Goal: Task Accomplishment & Management: Contribute content

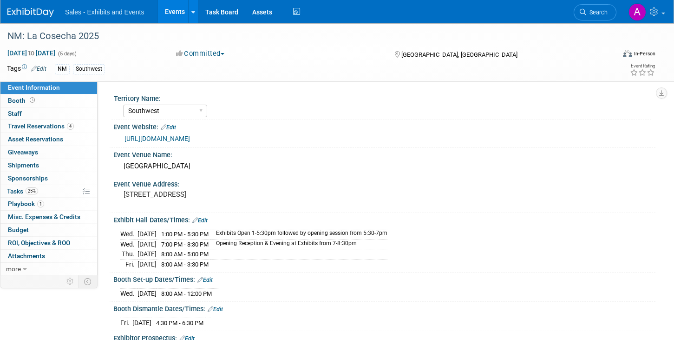
select select "Southwest"
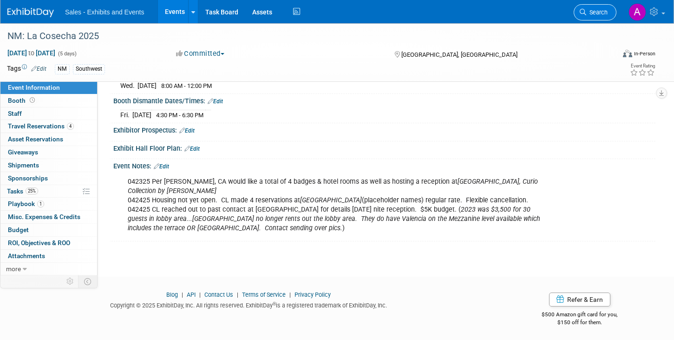
click at [597, 16] on link "Search" at bounding box center [595, 12] width 43 height 16
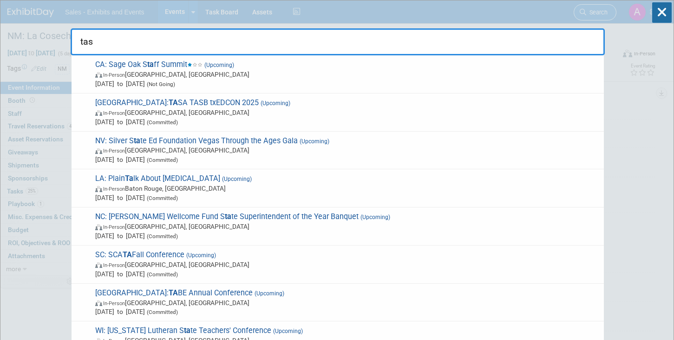
type input "tasa"
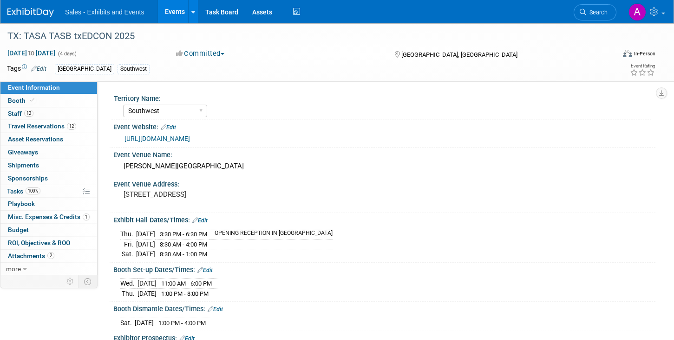
select select "Southwest"
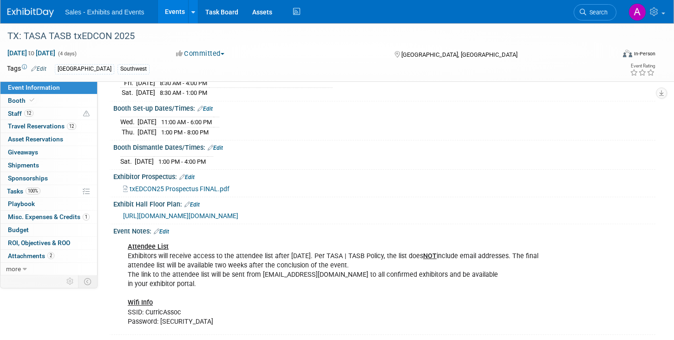
scroll to position [165, 0]
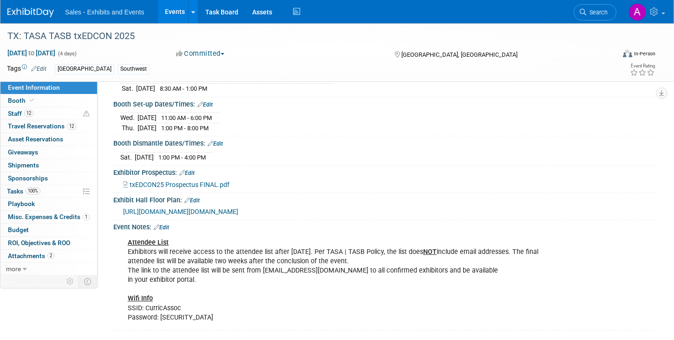
click at [238, 212] on span "https://tasb.ungerboeck.com/prod/app85.cshtml?aat=6956557059576b616435453378363…" at bounding box center [180, 211] width 115 height 7
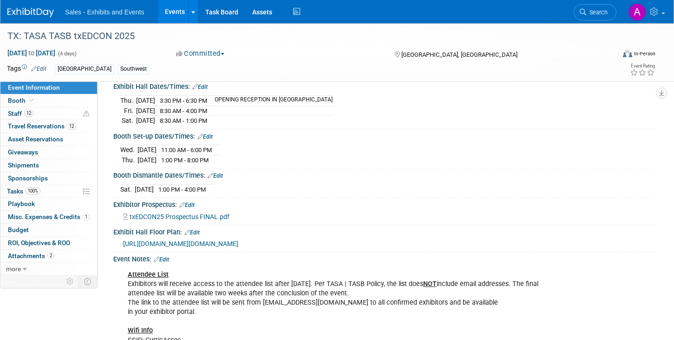
scroll to position [132, 0]
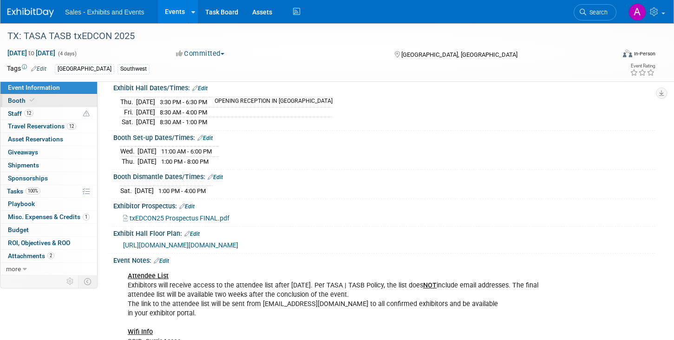
click at [42, 99] on link "Booth" at bounding box center [48, 100] width 97 height 13
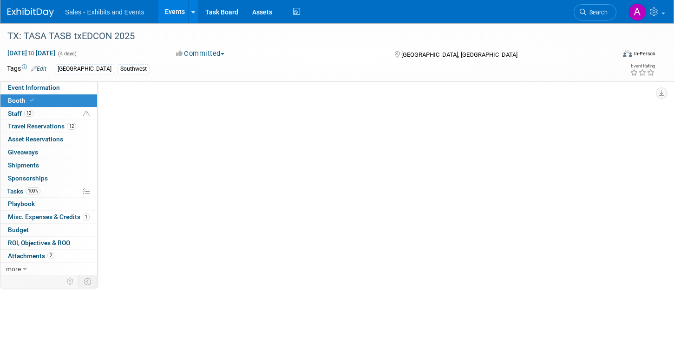
scroll to position [0, 0]
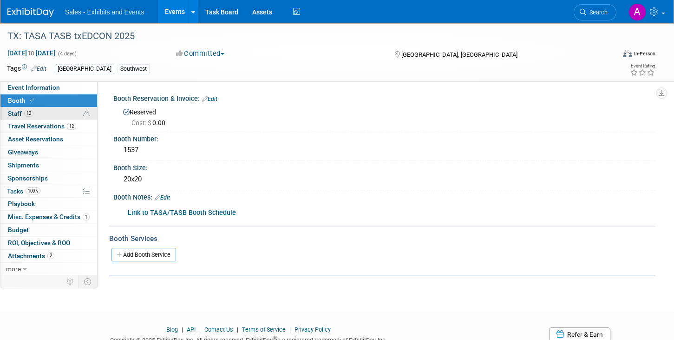
click at [41, 111] on link "12 Staff 12" at bounding box center [48, 113] width 97 height 13
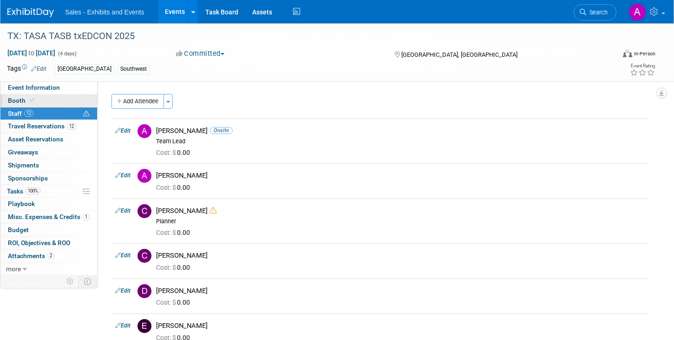
click at [42, 101] on link "Booth" at bounding box center [48, 100] width 97 height 13
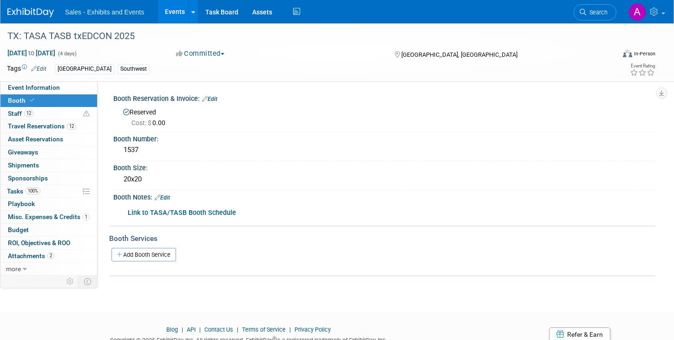
click at [169, 212] on b "Link to TASA/TASB Booth Schedule" at bounding box center [182, 213] width 108 height 8
click at [31, 124] on span "Travel Reservations 12" at bounding box center [42, 125] width 68 height 7
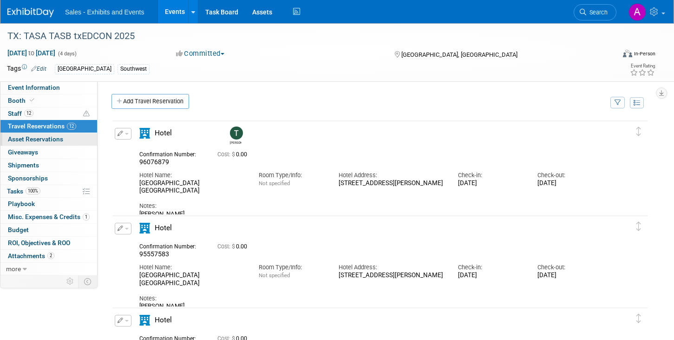
click at [32, 137] on span "Asset Reservations 0" at bounding box center [35, 138] width 55 height 7
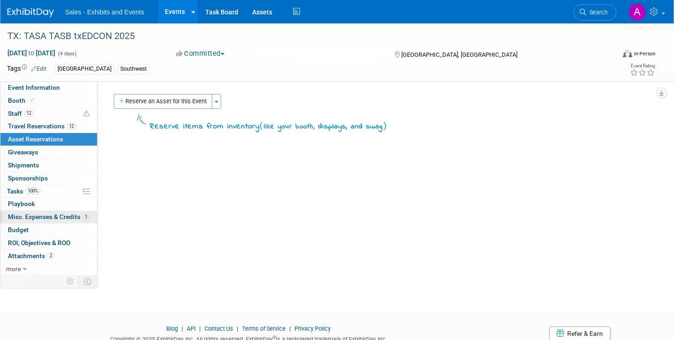
click at [47, 213] on span "Misc. Expenses & Credits 1" at bounding box center [49, 216] width 82 height 7
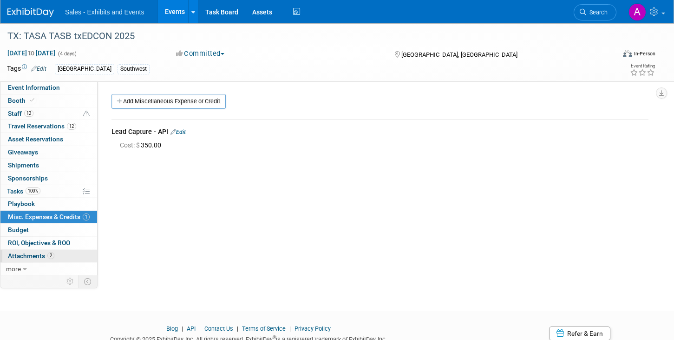
click at [36, 254] on span "Attachments 2" at bounding box center [31, 255] width 46 height 7
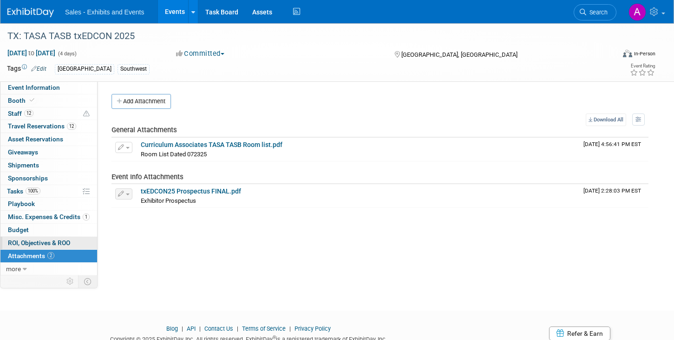
click at [36, 242] on span "ROI, Objectives & ROO 0" at bounding box center [39, 242] width 62 height 7
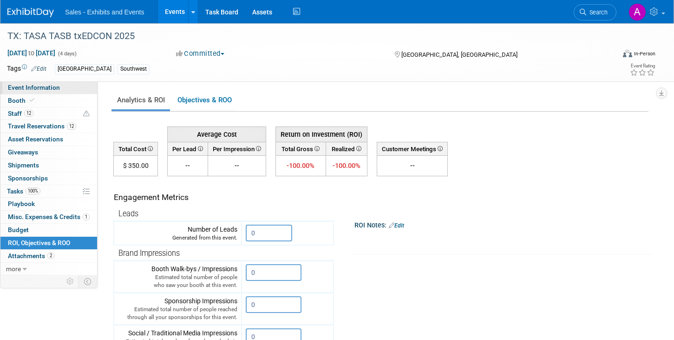
click at [60, 83] on link "Event Information" at bounding box center [48, 87] width 97 height 13
select select "Southwest"
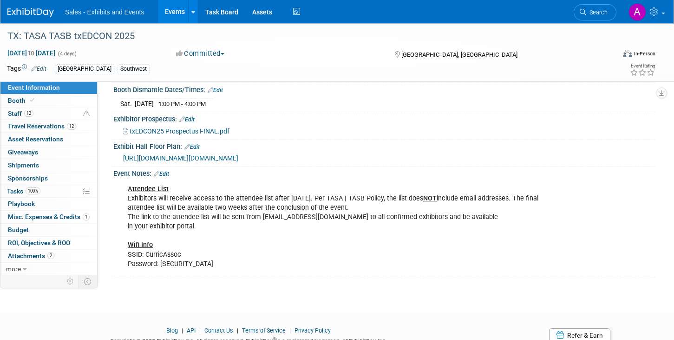
scroll to position [222, 0]
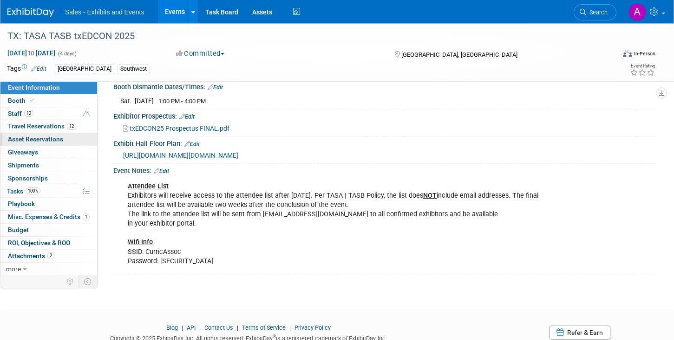
click at [46, 137] on span "Asset Reservations 0" at bounding box center [35, 138] width 55 height 7
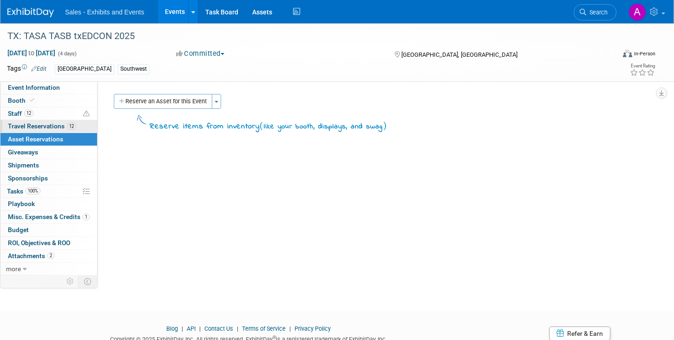
click at [46, 125] on span "Travel Reservations 12" at bounding box center [42, 125] width 68 height 7
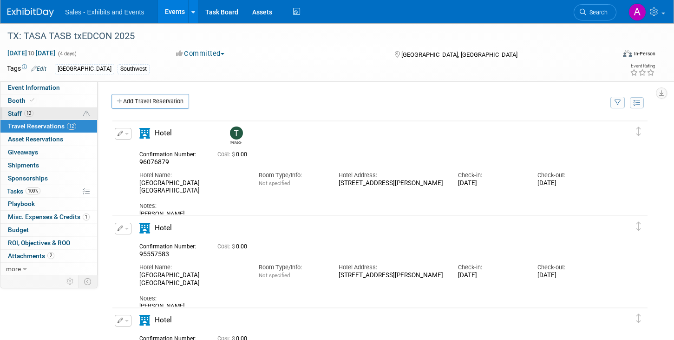
click at [46, 115] on link "12 Staff 12" at bounding box center [48, 113] width 97 height 13
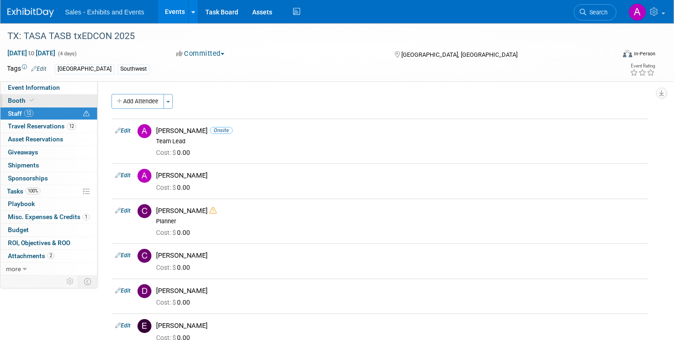
click at [43, 100] on link "Booth" at bounding box center [48, 100] width 97 height 13
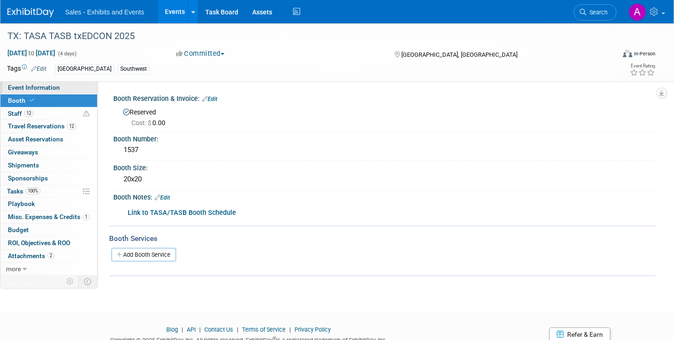
click at [43, 85] on span "Event Information" at bounding box center [34, 87] width 52 height 7
select select "Southwest"
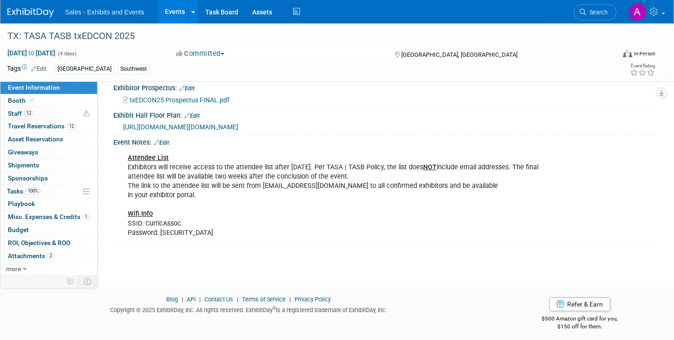
scroll to position [255, 0]
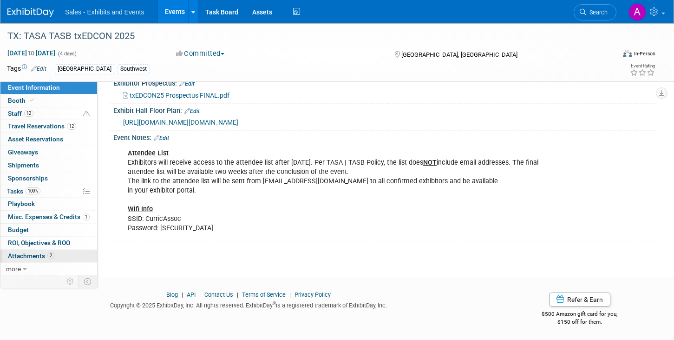
click at [42, 259] on span "Attachments 2" at bounding box center [31, 255] width 46 height 7
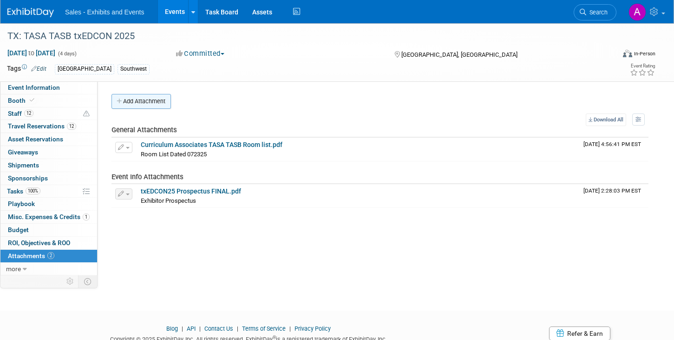
click at [157, 100] on button "Add Attachment" at bounding box center [141, 101] width 59 height 15
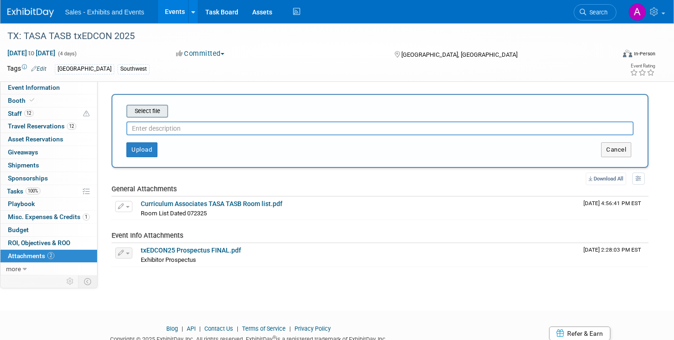
click at [156, 108] on input "file" at bounding box center [112, 111] width 111 height 11
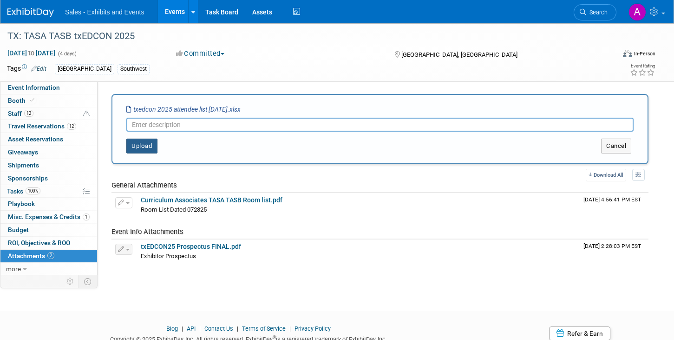
click at [148, 147] on button "Upload" at bounding box center [141, 146] width 31 height 15
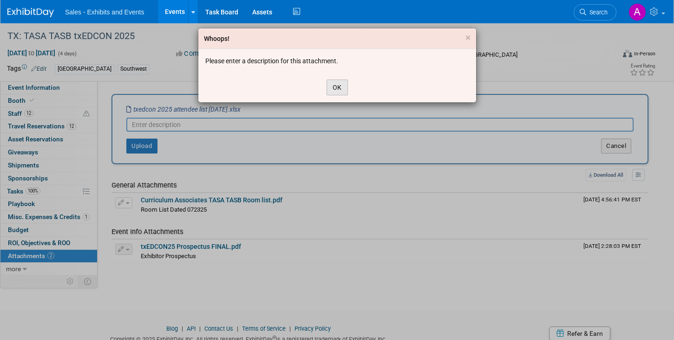
click at [343, 81] on button "OK" at bounding box center [337, 87] width 21 height 16
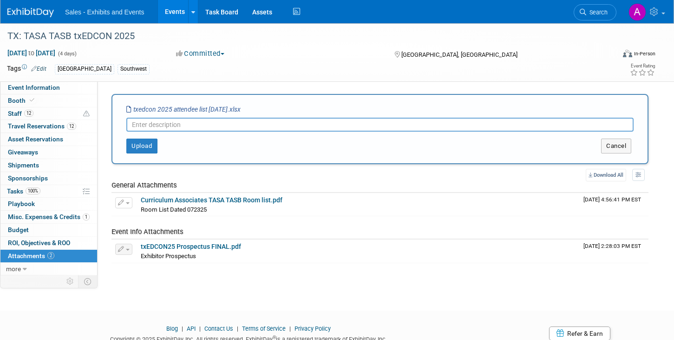
click at [275, 126] on input "text" at bounding box center [380, 125] width 508 height 14
type input "Attendee List - 8.8"
click at [137, 146] on button "Upload" at bounding box center [141, 146] width 31 height 15
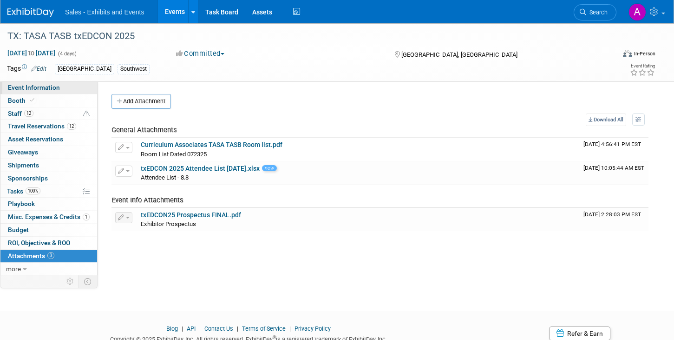
click at [42, 86] on span "Event Information" at bounding box center [34, 87] width 52 height 7
select select "Southwest"
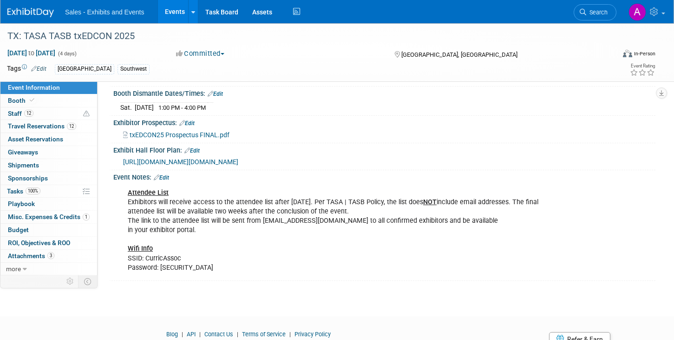
scroll to position [219, 0]
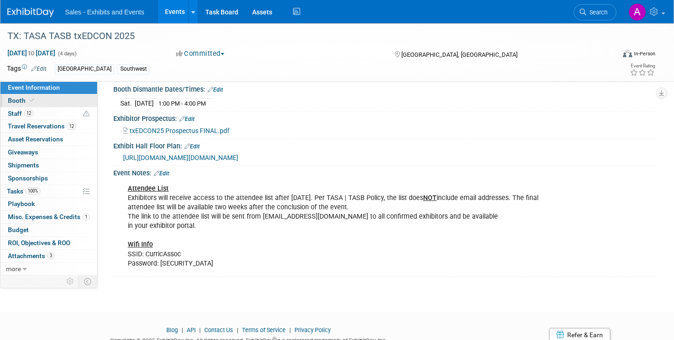
click at [46, 99] on link "Booth" at bounding box center [48, 100] width 97 height 13
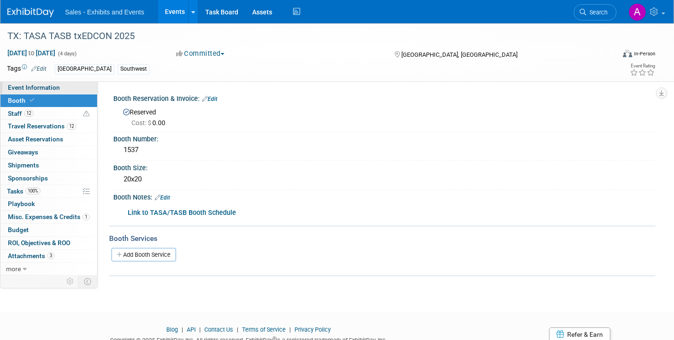
click at [39, 88] on span "Event Information" at bounding box center [34, 87] width 52 height 7
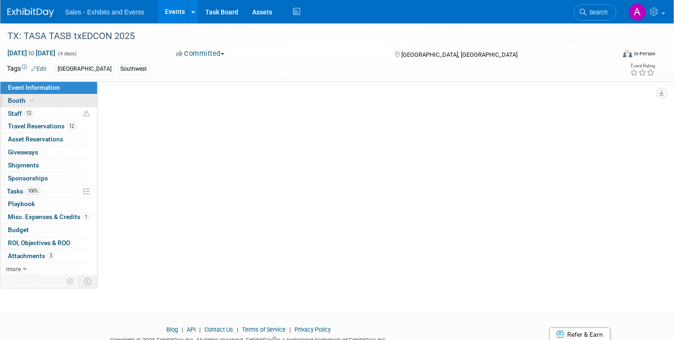
select select "Southwest"
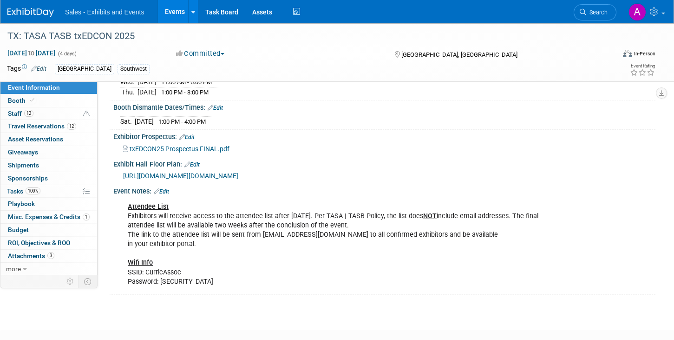
scroll to position [255, 0]
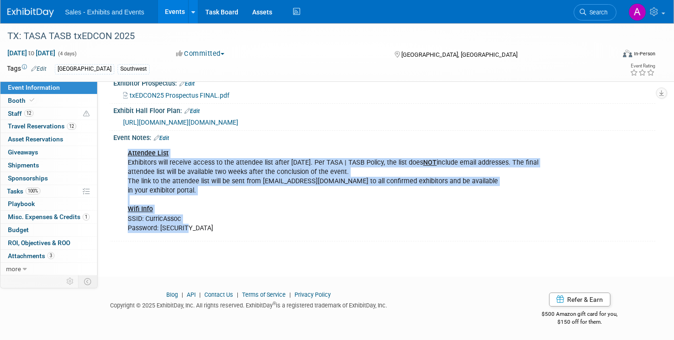
drag, startPoint x: 194, startPoint y: 227, endPoint x: 118, endPoint y: 204, distance: 79.2
click at [118, 204] on div "Attendee List Exhibitors will receive access to the attendee list after Aug. 1.…" at bounding box center [384, 190] width 542 height 97
click at [154, 214] on div "Attendee List Exhibitors will receive access to the attendee list after Aug. 1.…" at bounding box center [336, 190] width 430 height 93
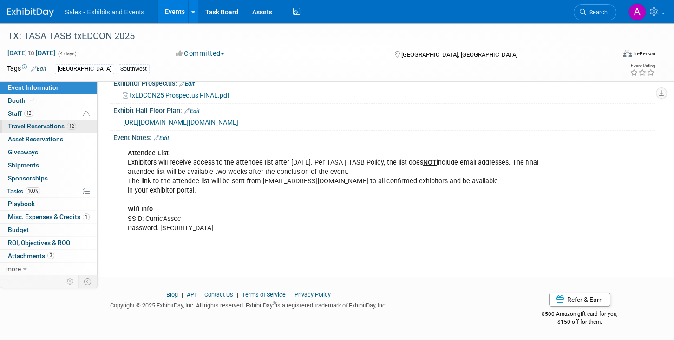
click at [42, 124] on span "Travel Reservations 12" at bounding box center [42, 125] width 68 height 7
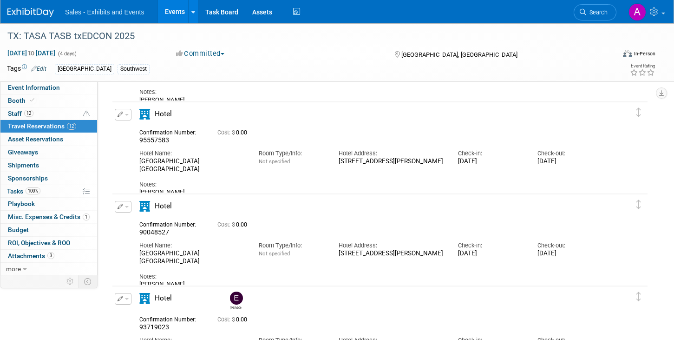
scroll to position [0, 0]
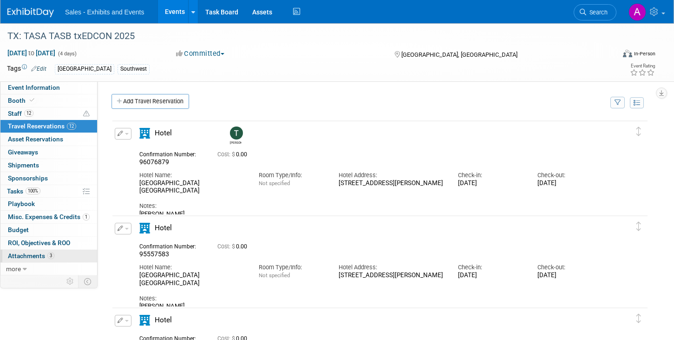
click at [61, 257] on link "3 Attachments 3" at bounding box center [48, 256] width 97 height 13
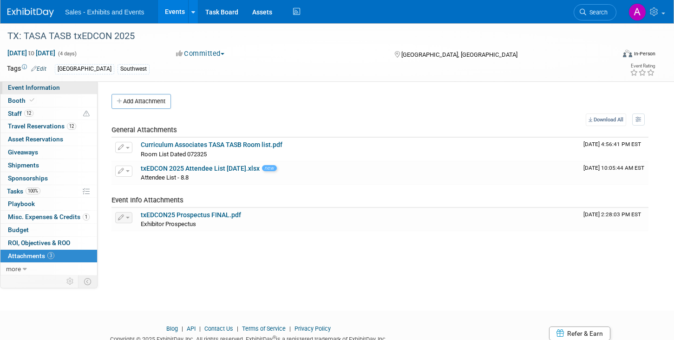
click at [63, 87] on link "Event Information" at bounding box center [48, 87] width 97 height 13
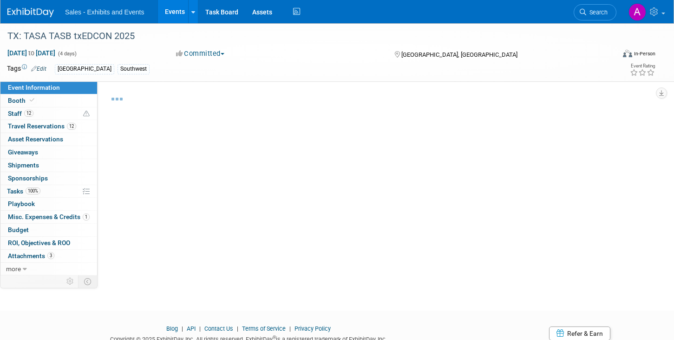
select select "Southwest"
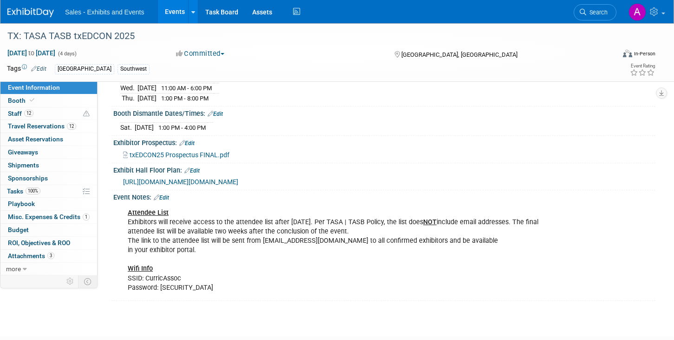
scroll to position [205, 0]
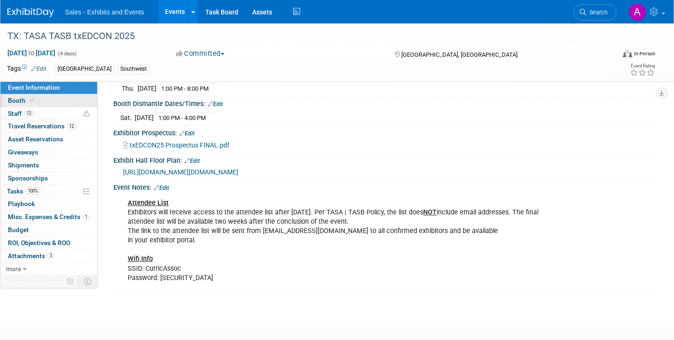
click at [43, 98] on link "Booth" at bounding box center [48, 100] width 97 height 13
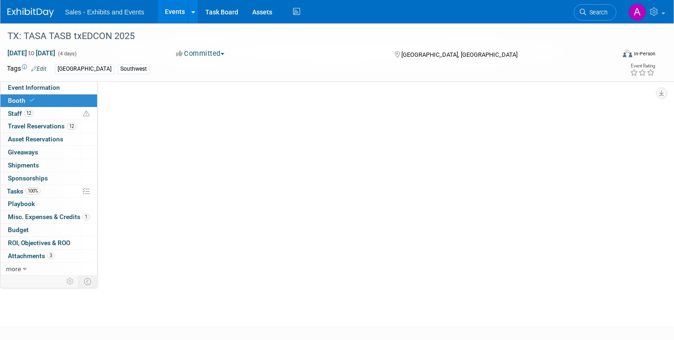
scroll to position [0, 0]
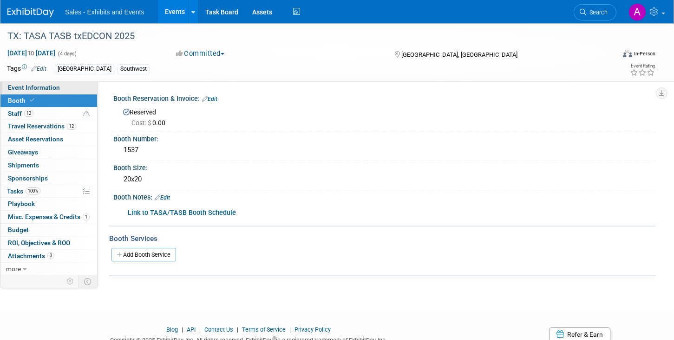
click at [39, 88] on span "Event Information" at bounding box center [34, 87] width 52 height 7
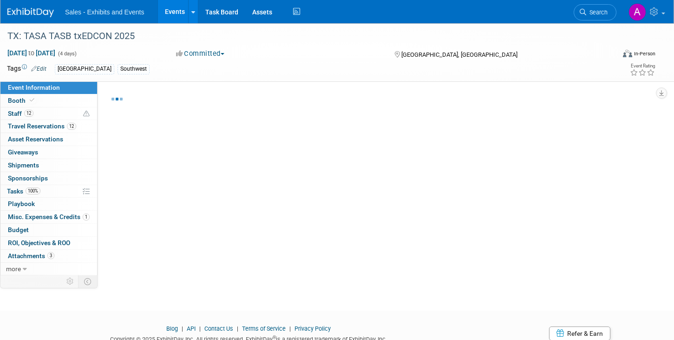
select select "Southwest"
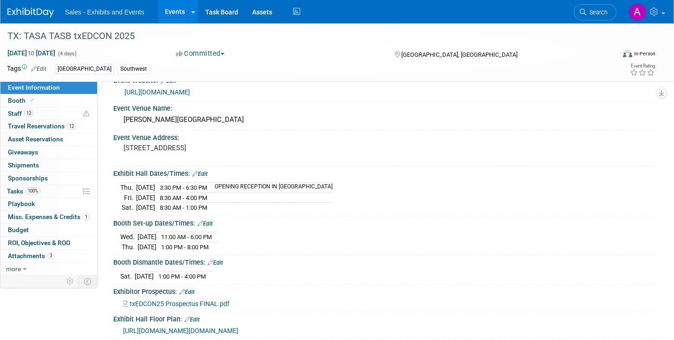
scroll to position [40, 0]
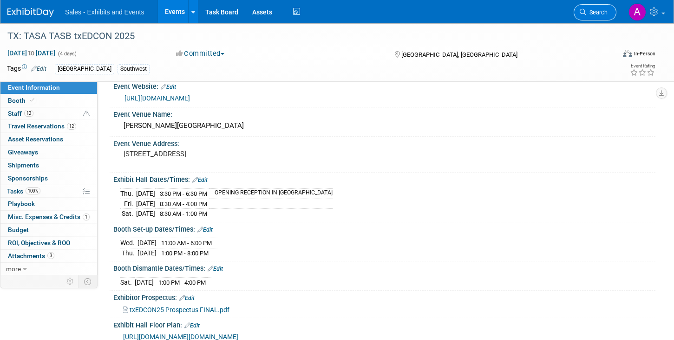
click at [600, 8] on link "Search" at bounding box center [595, 12] width 43 height 16
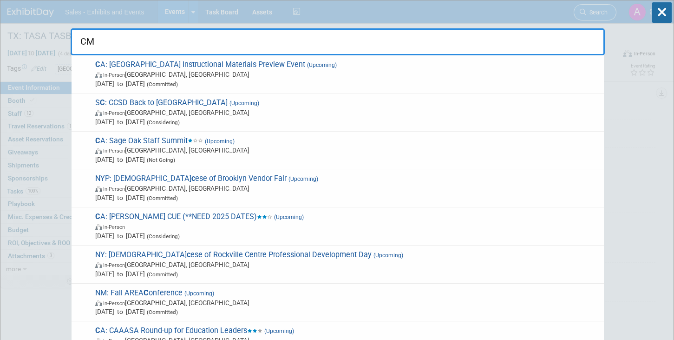
type input "CMC"
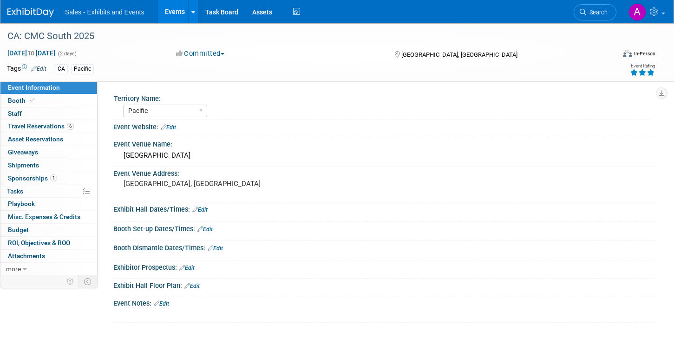
select select "Pacific"
click at [53, 100] on link "Booth" at bounding box center [48, 100] width 97 height 13
